Goal: Answer question/provide support: Share knowledge or assist other users

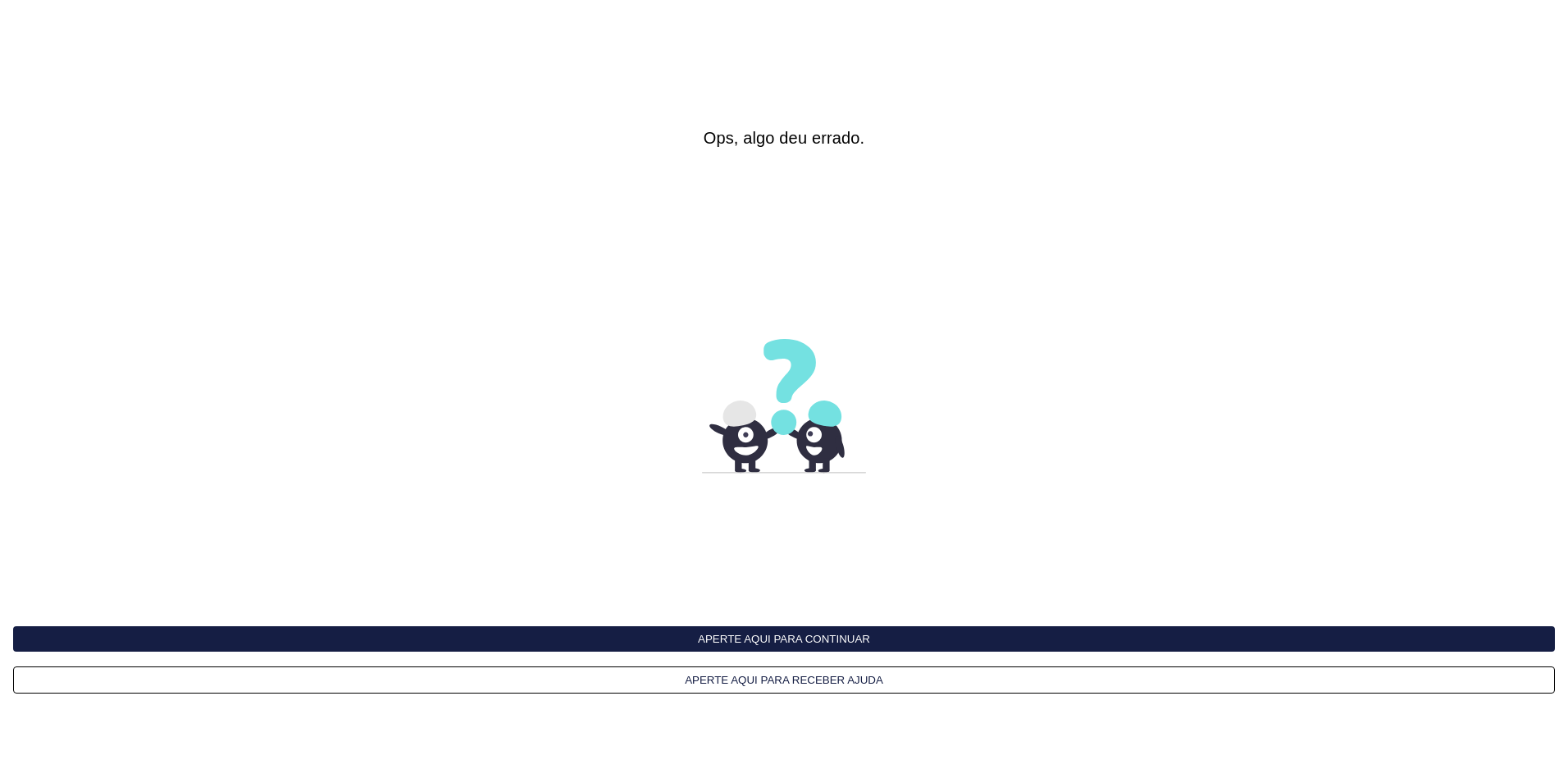
click at [816, 626] on button "Aperte aqui para continuar" at bounding box center [784, 639] width 1542 height 26
click at [821, 632] on button "Aperte aqui para continuar" at bounding box center [784, 639] width 1542 height 26
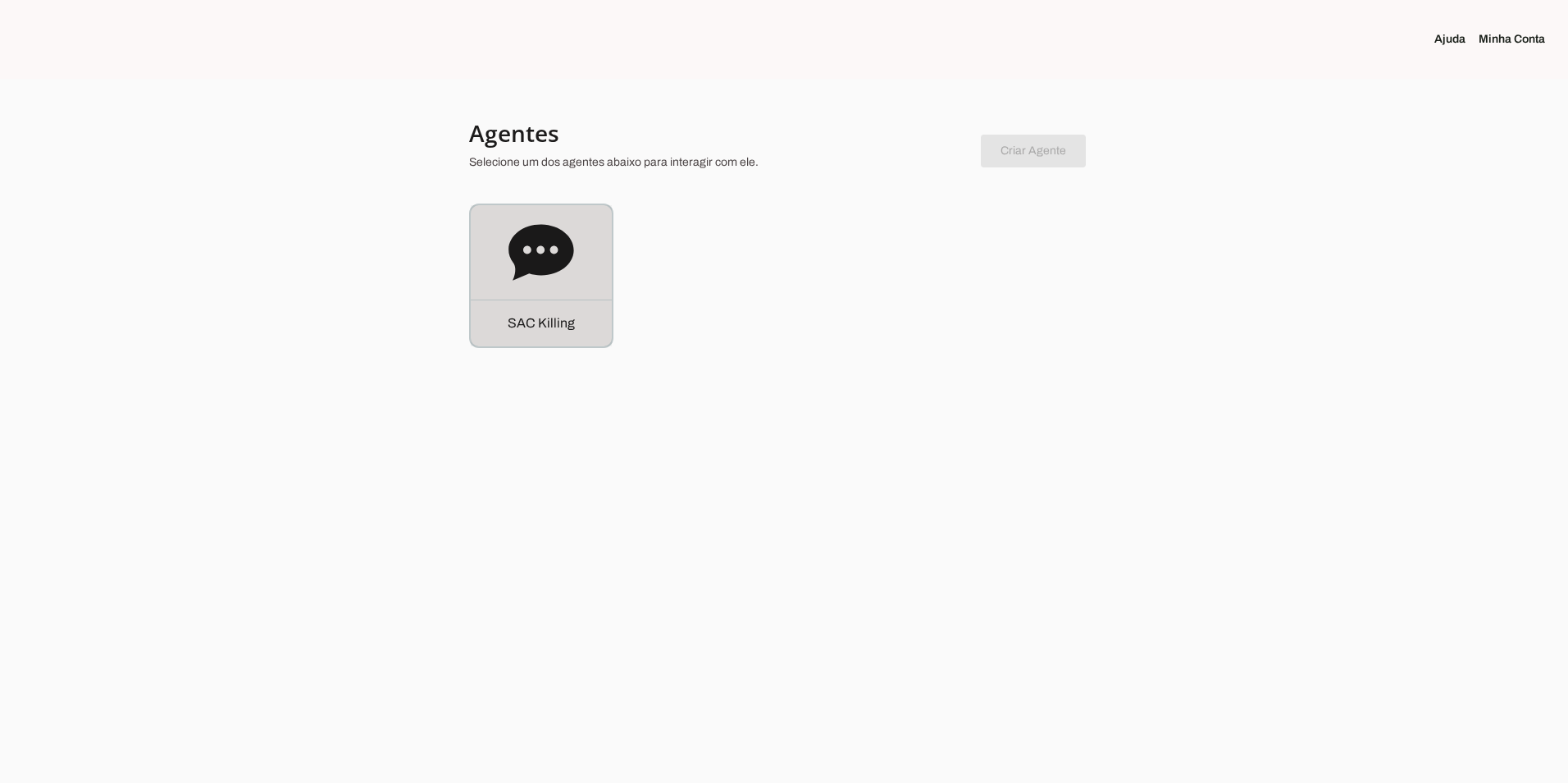
click at [582, 224] on div "S A C K i l l i n g" at bounding box center [542, 276] width 141 height 141
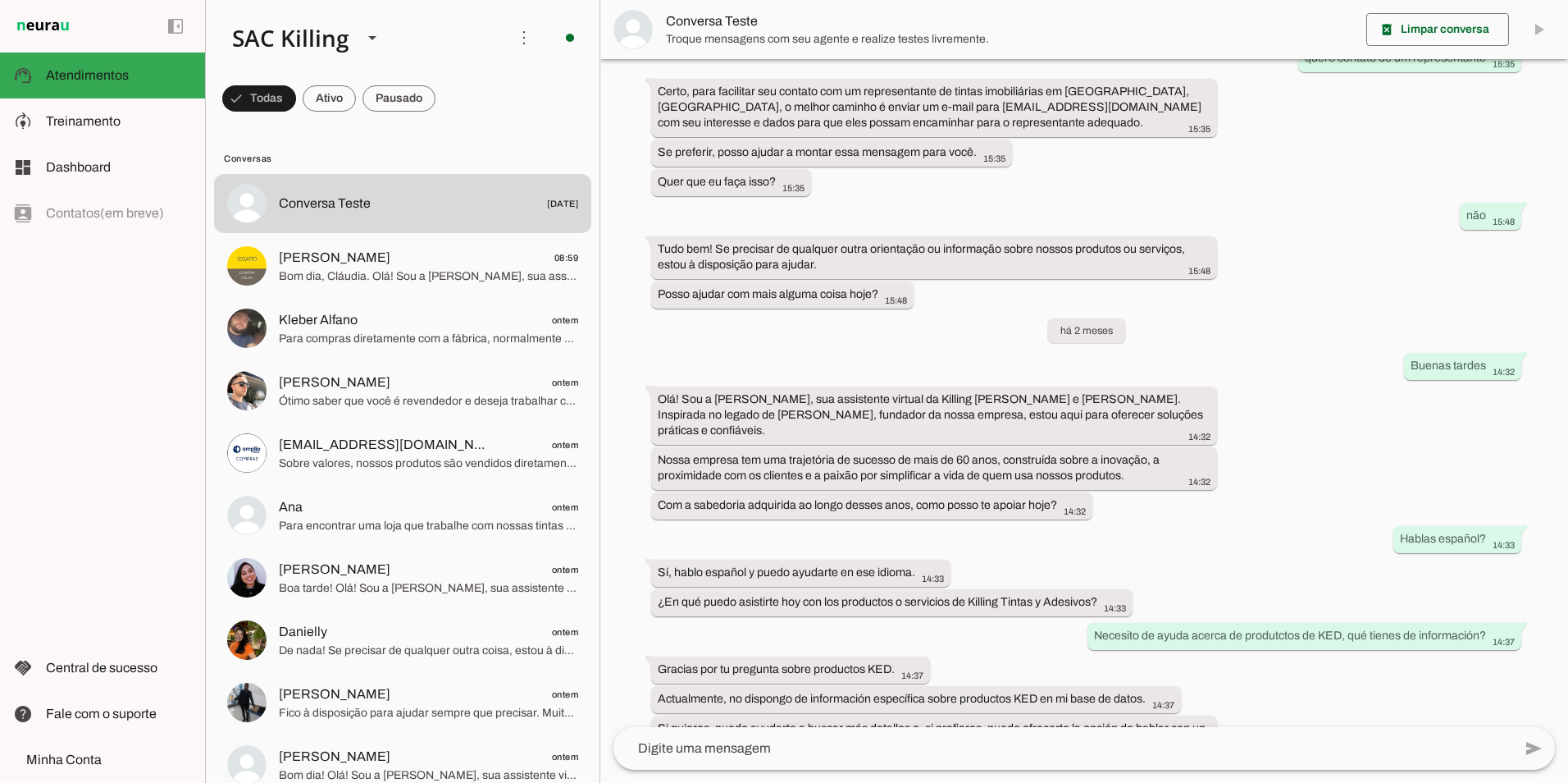
scroll to position [14315, 0]
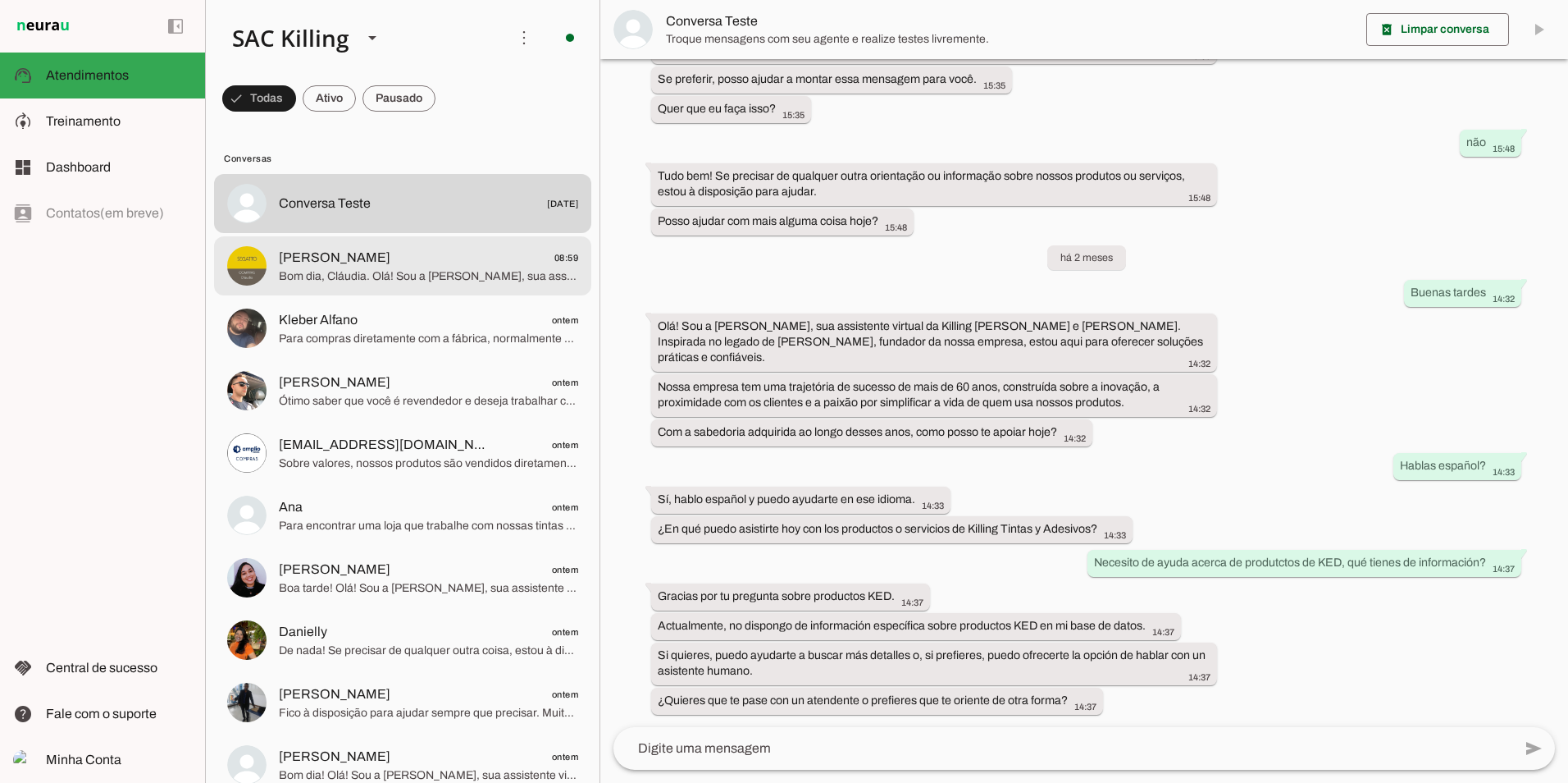
click at [422, 262] on span "Compras Segatto 08:59" at bounding box center [428, 258] width 300 height 20
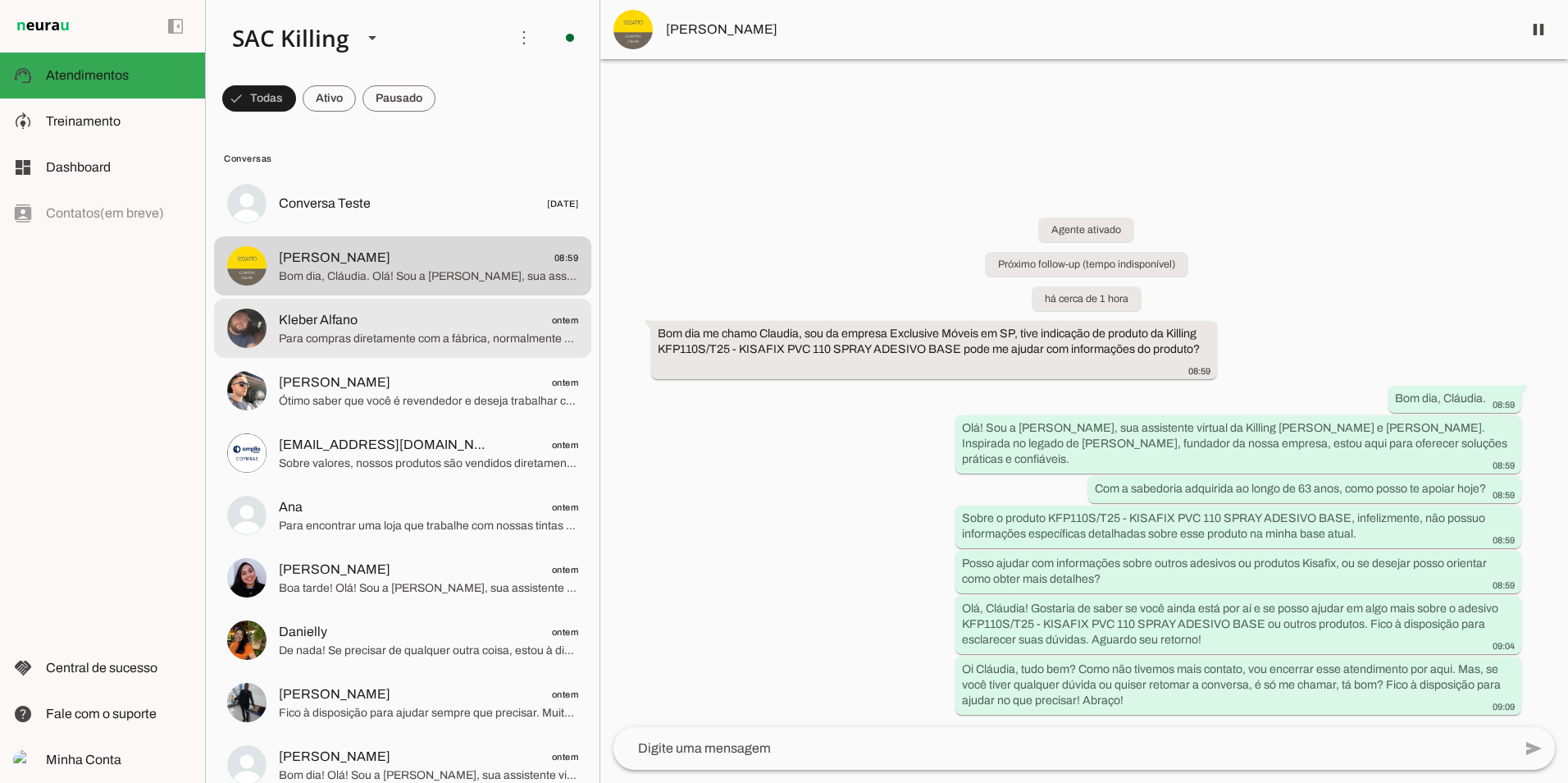
click at [358, 312] on span "Kleber Alfano ontem" at bounding box center [428, 320] width 300 height 20
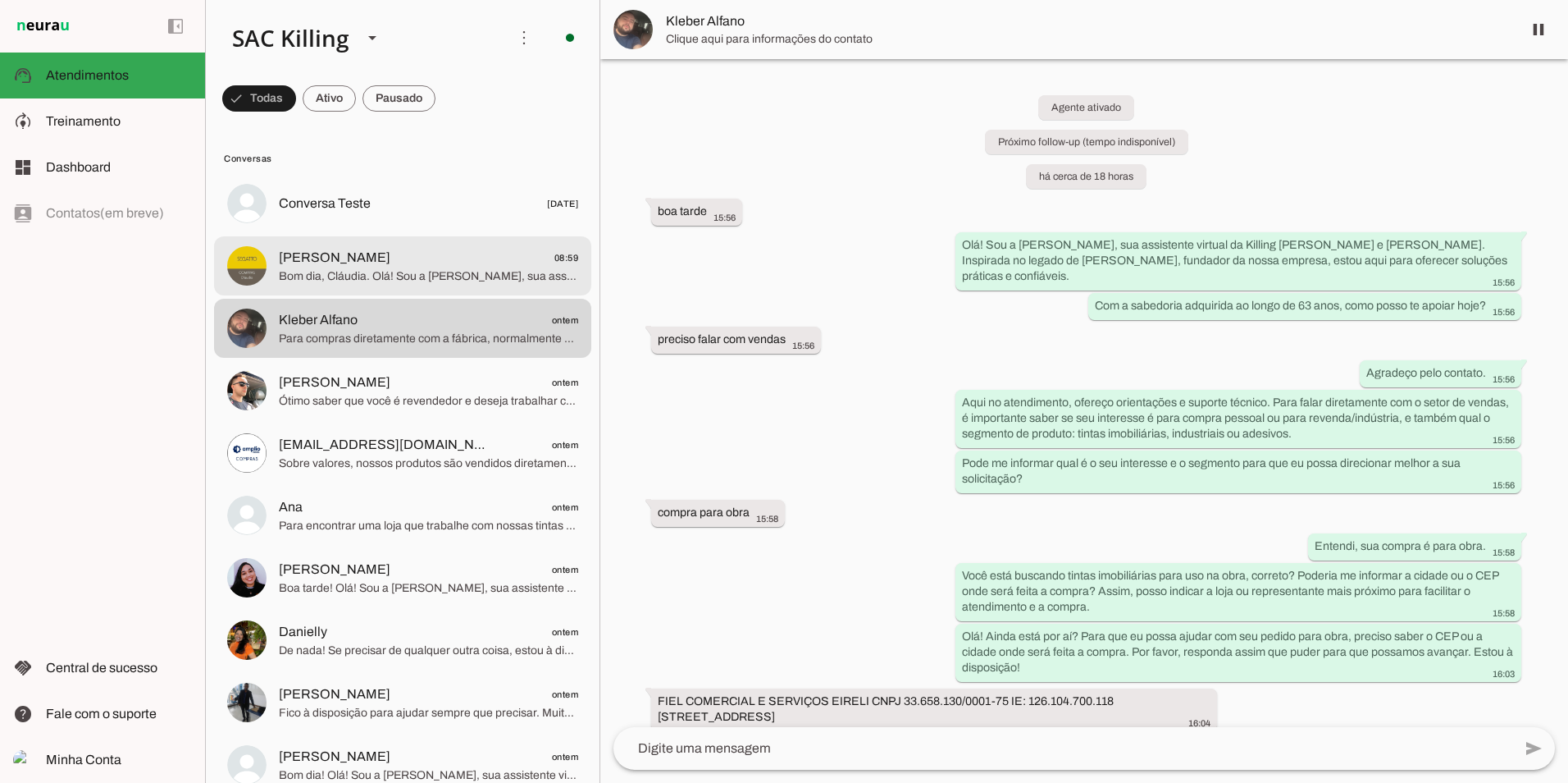
click at [358, 273] on span "Bom dia, Cláudia. Olá! Sou a Celeste, sua assistente virtual da Killing Tintas …" at bounding box center [428, 277] width 300 height 16
